Goal: Task Accomplishment & Management: Use online tool/utility

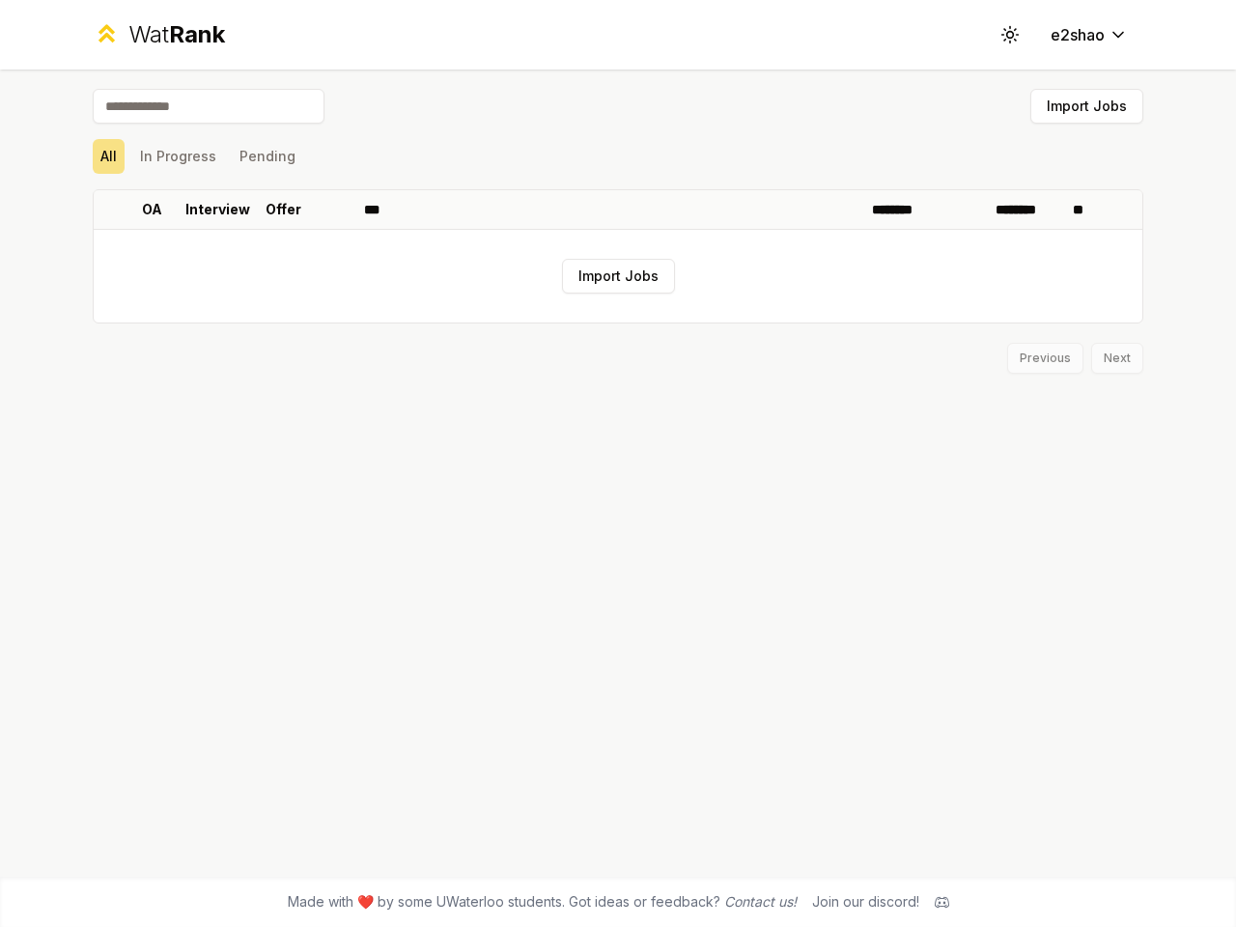
click at [1010, 35] on icon at bounding box center [1009, 34] width 18 height 18
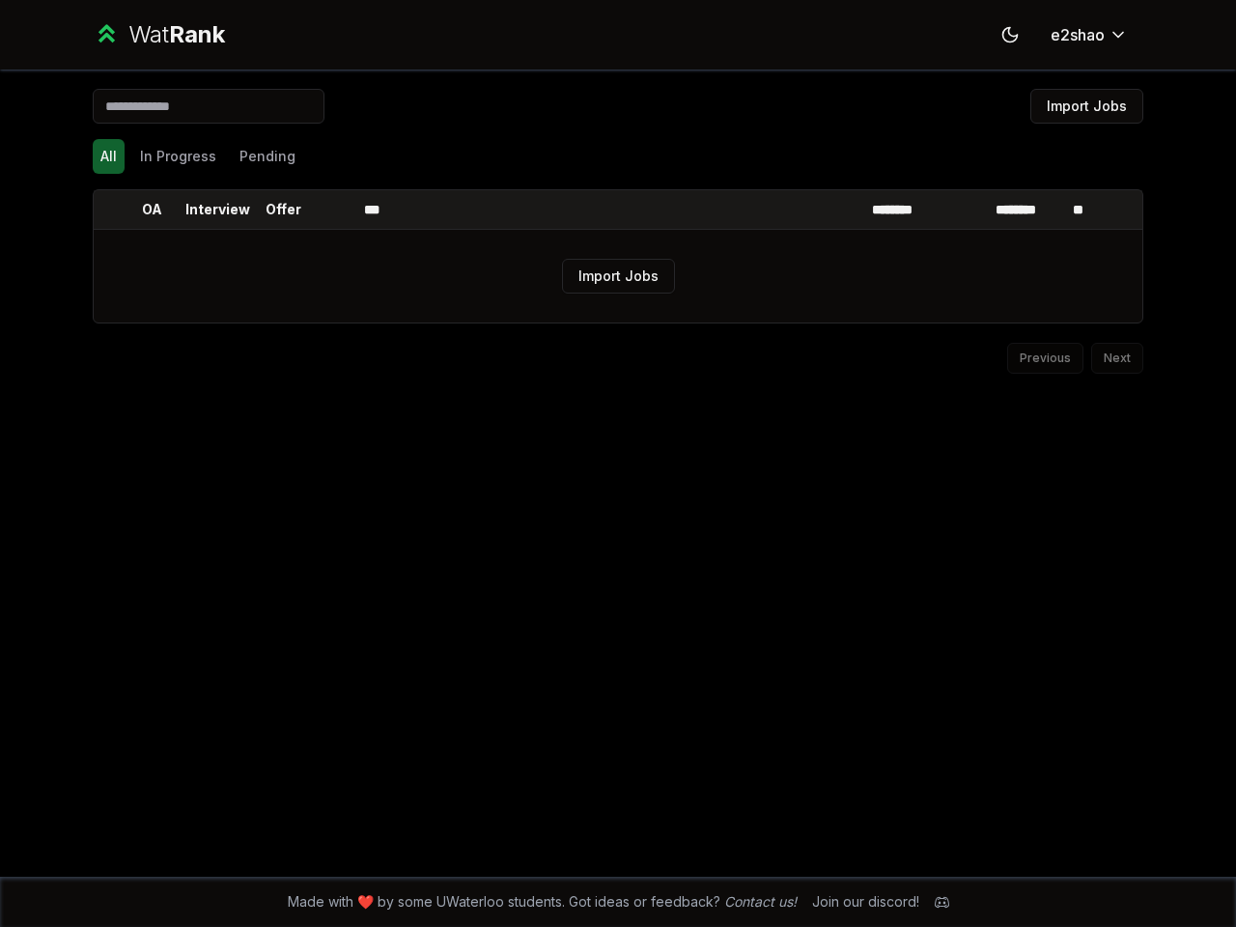
click at [1086, 106] on button "Import Jobs" at bounding box center [1086, 106] width 113 height 35
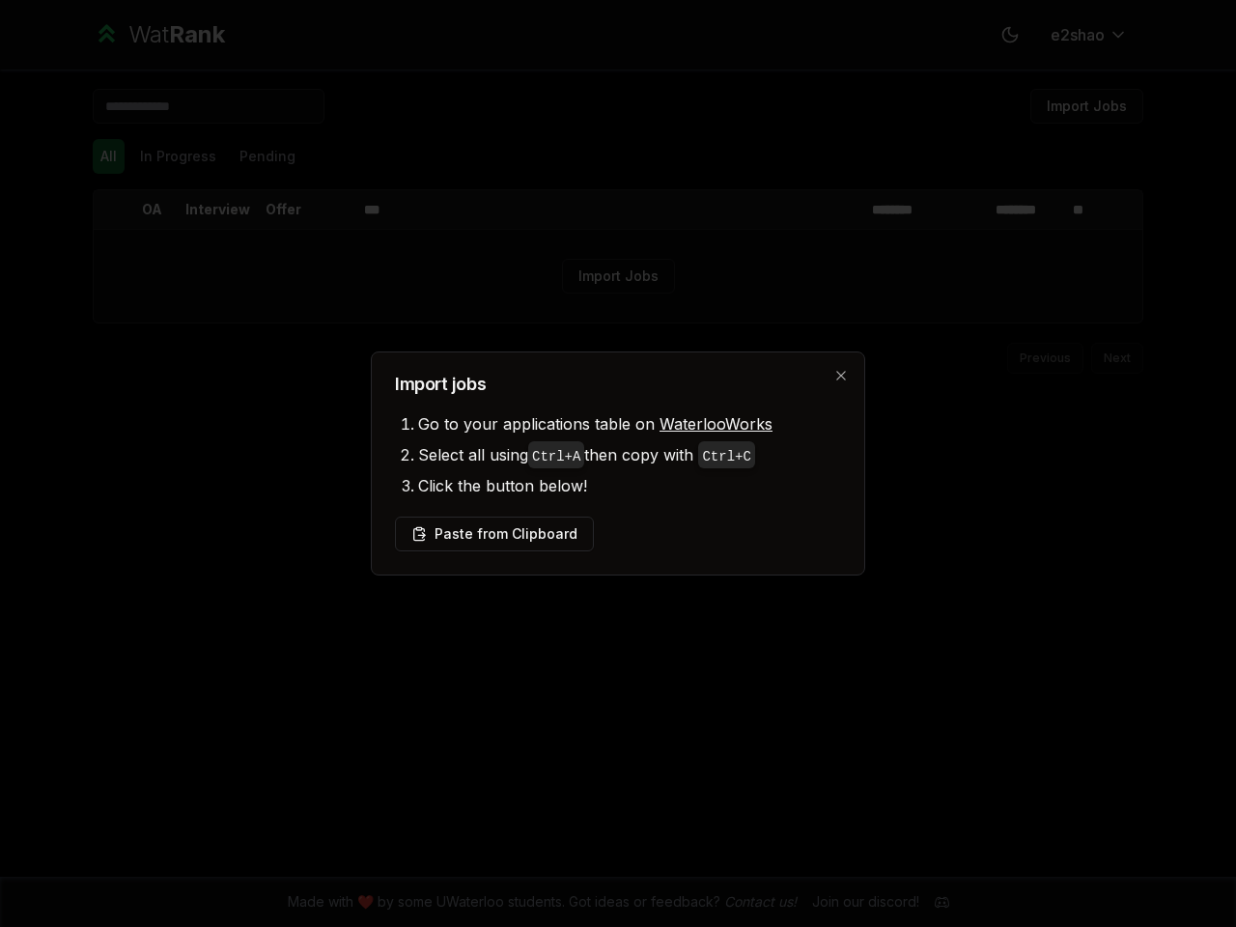
click at [108, 156] on div at bounding box center [618, 463] width 1236 height 927
click at [178, 156] on div at bounding box center [618, 463] width 1236 height 927
click at [267, 156] on button "Pending" at bounding box center [267, 156] width 71 height 35
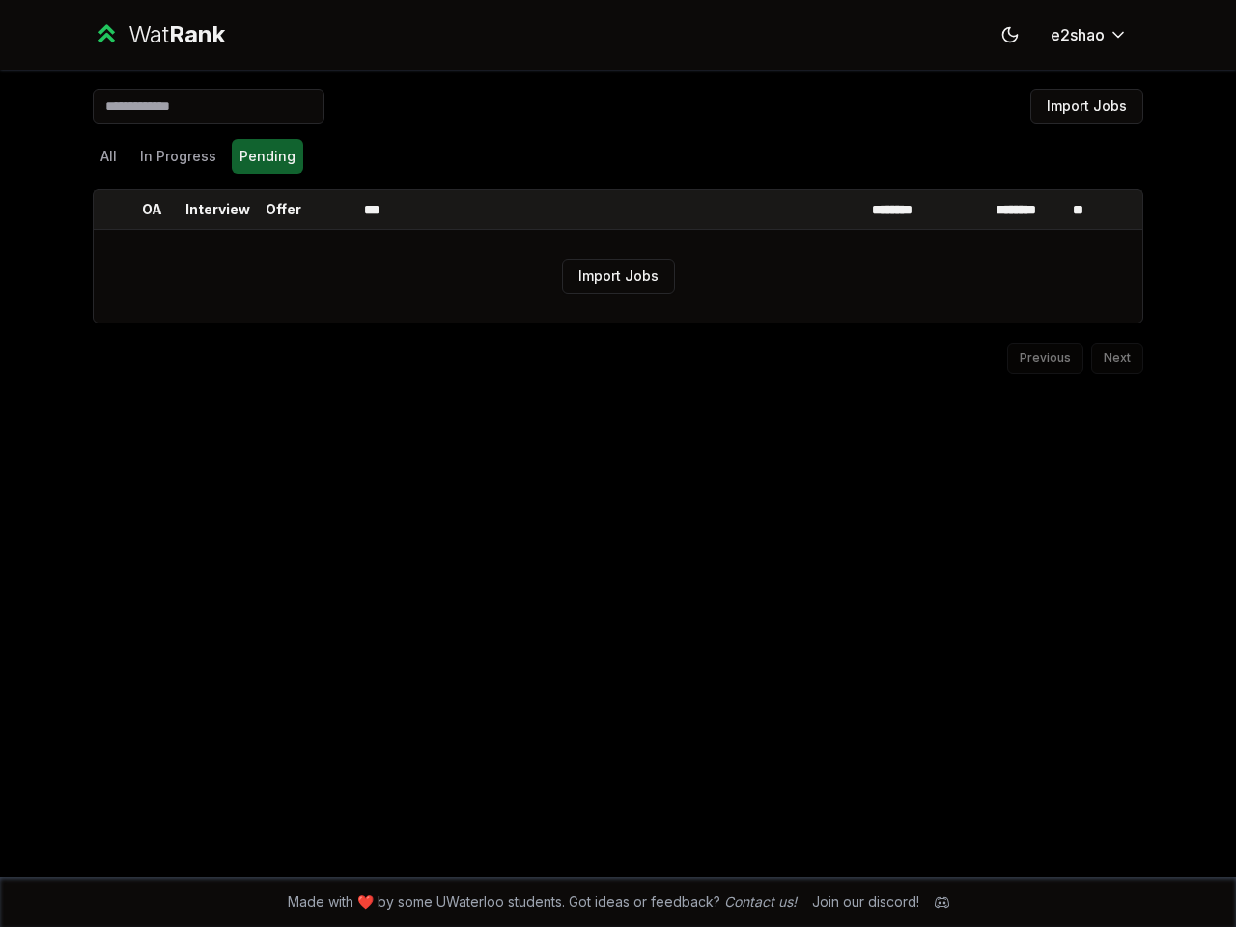
click at [109, 210] on th at bounding box center [109, 209] width 31 height 39
click at [152, 210] on p "OA" at bounding box center [152, 209] width 20 height 19
click at [217, 210] on p "Interview" at bounding box center [217, 209] width 65 height 19
click at [283, 210] on p "Offer" at bounding box center [284, 209] width 36 height 19
click at [333, 210] on th at bounding box center [333, 209] width 46 height 39
